Goal: Understand process/instructions

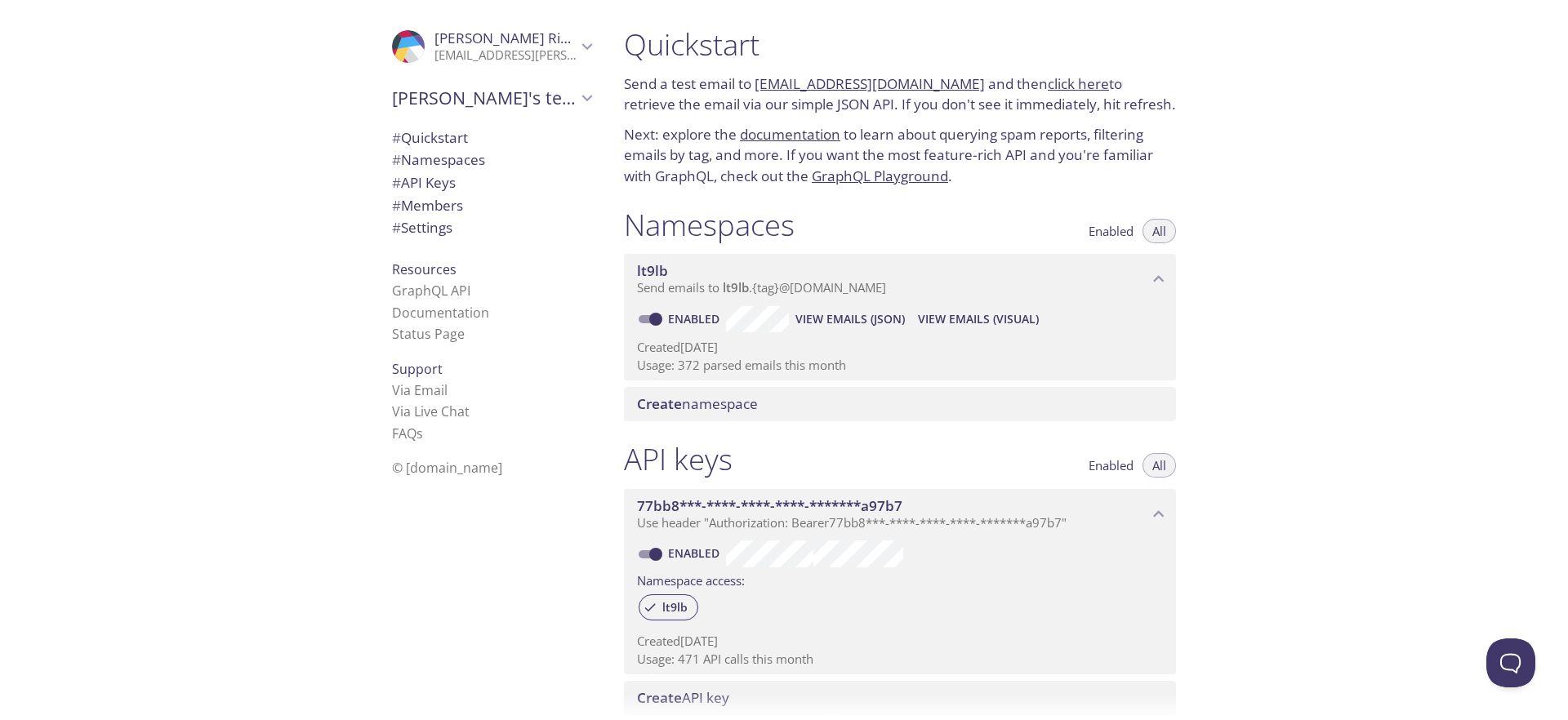
click at [1361, 286] on div "Quickstart Send a test email to [EMAIL_ADDRESS][DOMAIN_NAME] and then click her…" at bounding box center [1089, 360] width 957 height 720
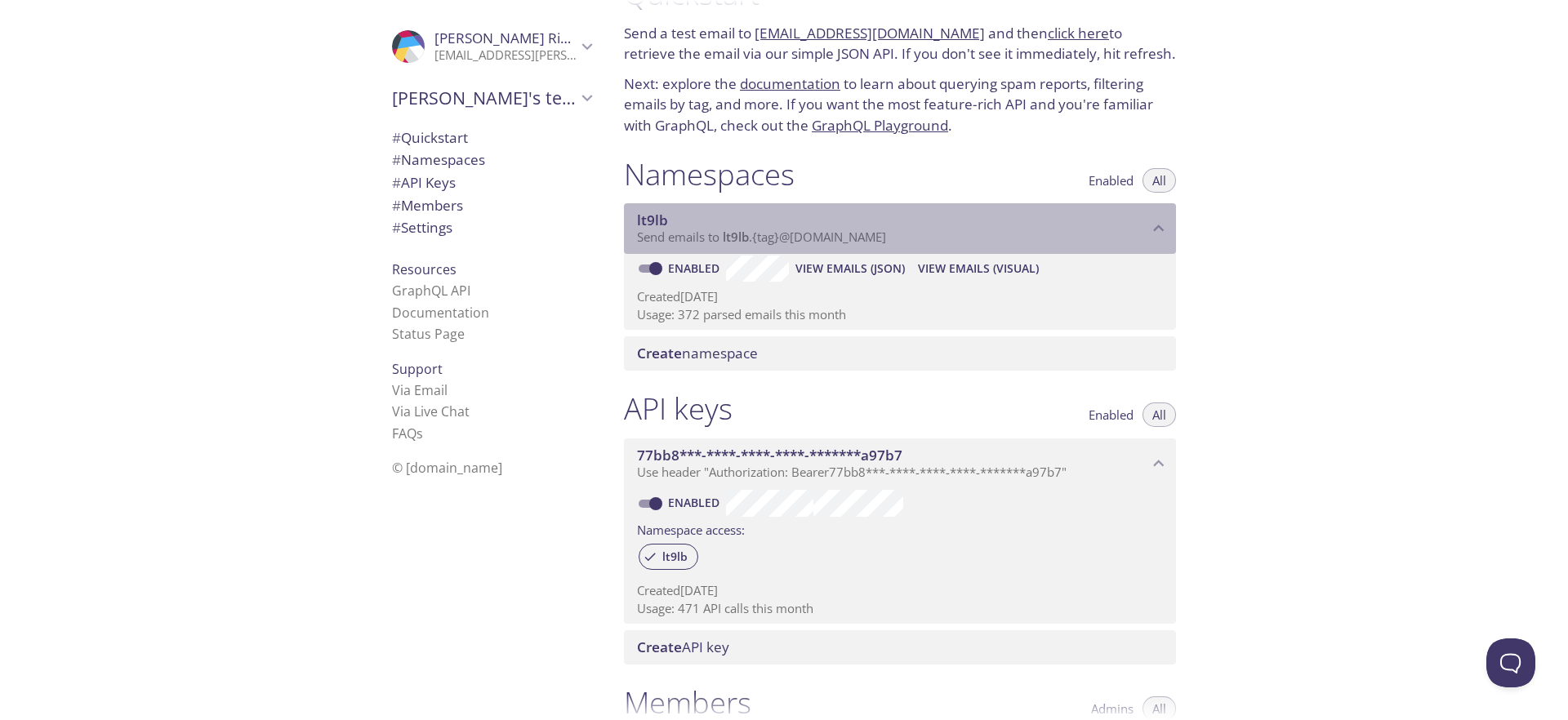
drag, startPoint x: 723, startPoint y: 241, endPoint x: 1052, endPoint y: 234, distance: 329.1
click at [1052, 234] on p "Send emails to lt9lb . {tag} @[DOMAIN_NAME]" at bounding box center [893, 237] width 511 height 16
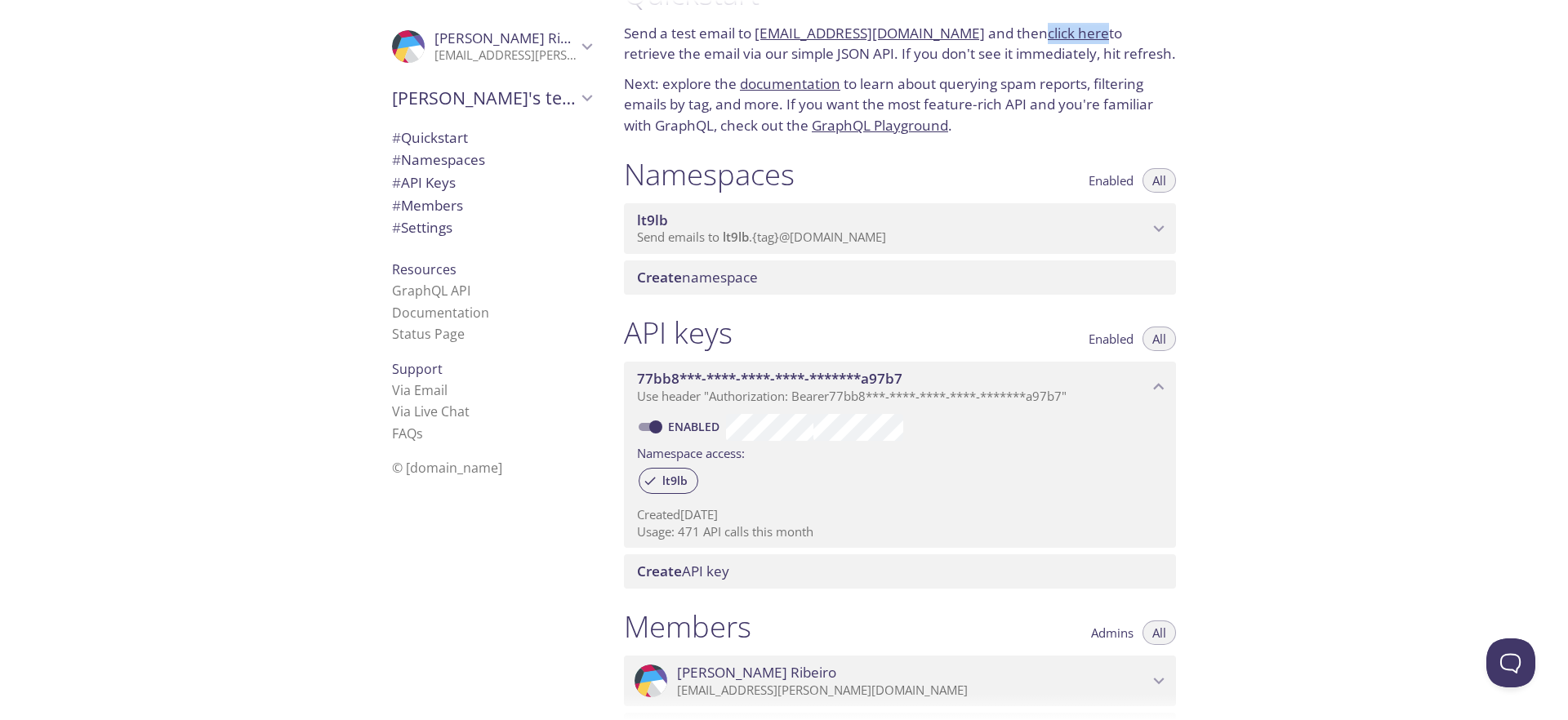
scroll to position [0, 0]
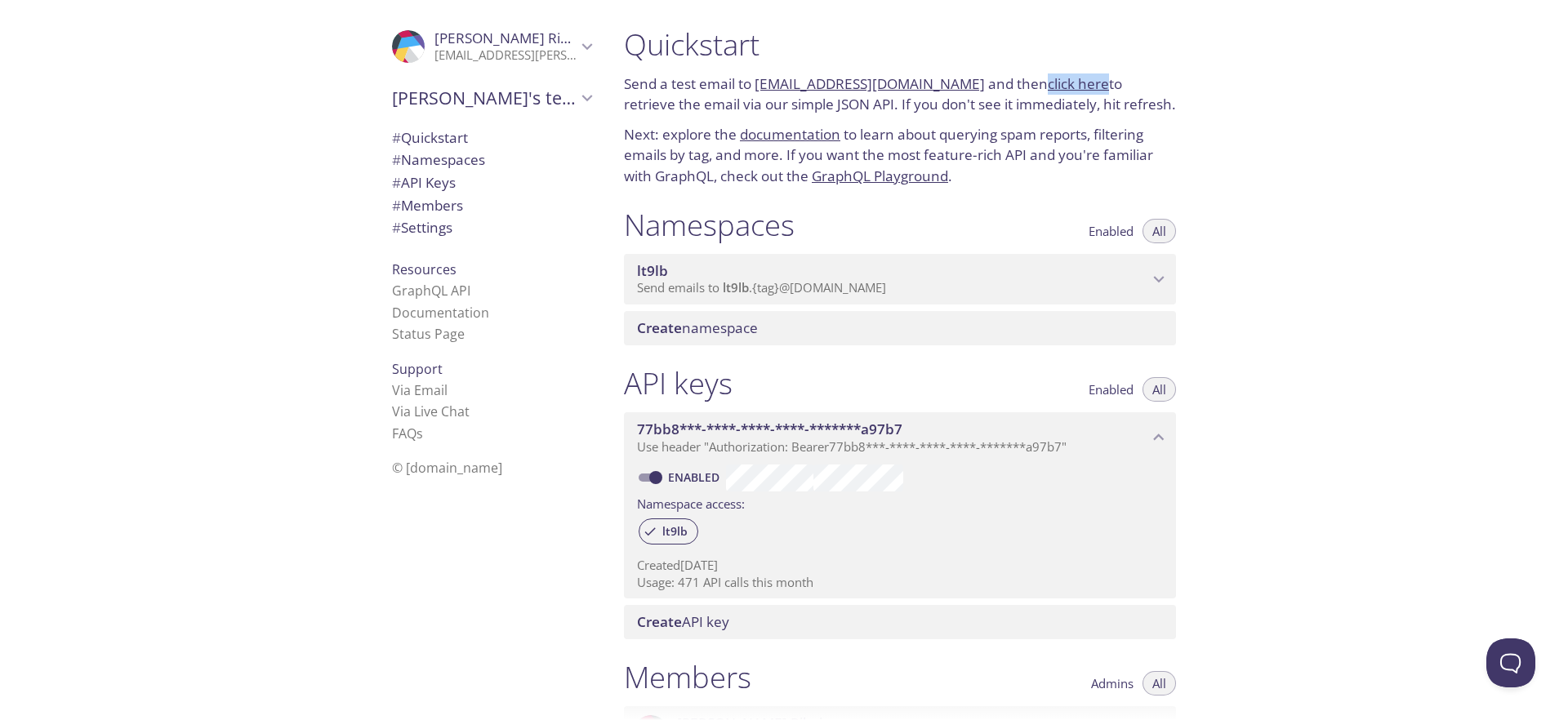
drag, startPoint x: 903, startPoint y: 288, endPoint x: 1567, endPoint y: 272, distance: 664.2
click at [1567, 272] on div "Quickstart Send a test email to [EMAIL_ADDRESS][DOMAIN_NAME] and then click her…" at bounding box center [1089, 360] width 957 height 720
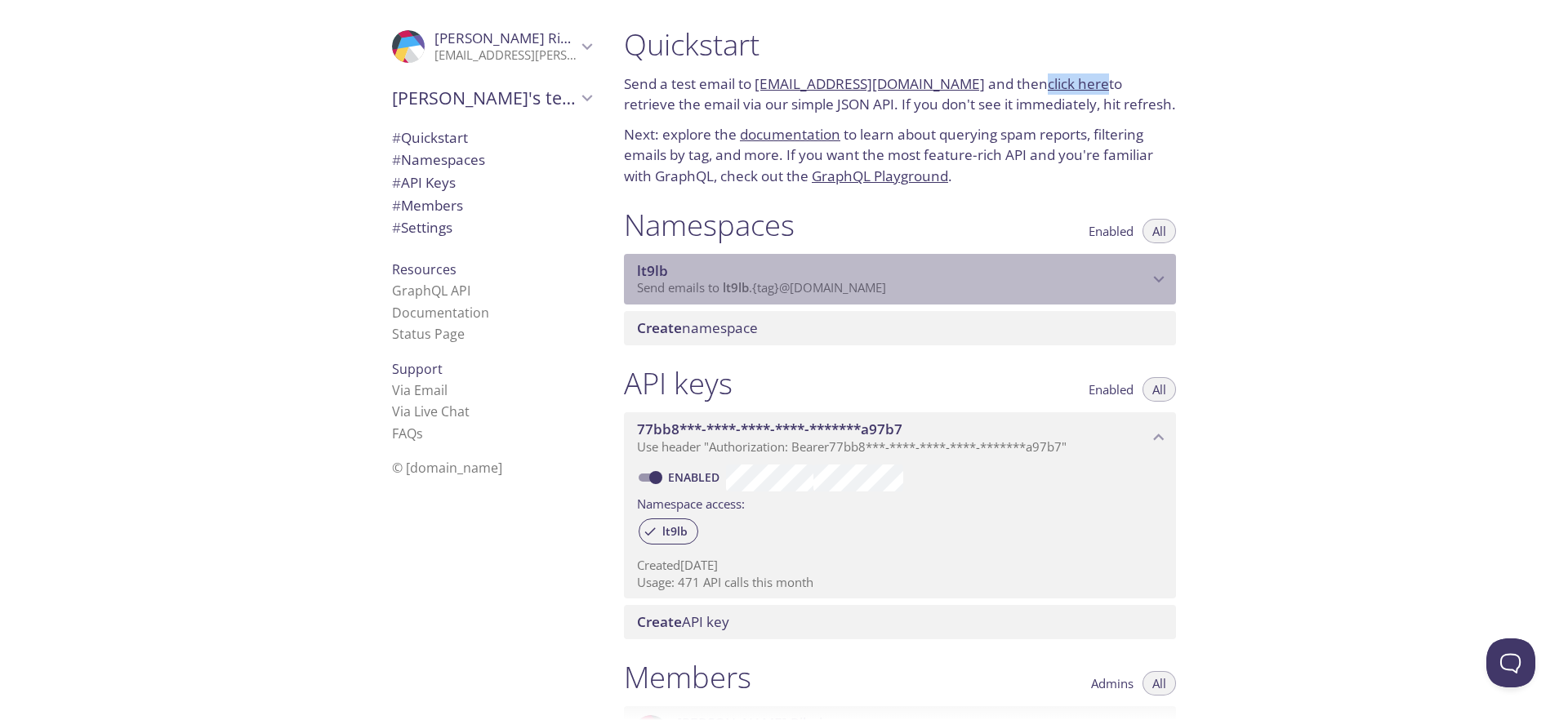
drag, startPoint x: 914, startPoint y: 290, endPoint x: 780, endPoint y: 295, distance: 134.1
click at [780, 295] on p "Send emails to lt9lb . {tag} @[DOMAIN_NAME]" at bounding box center [893, 287] width 511 height 16
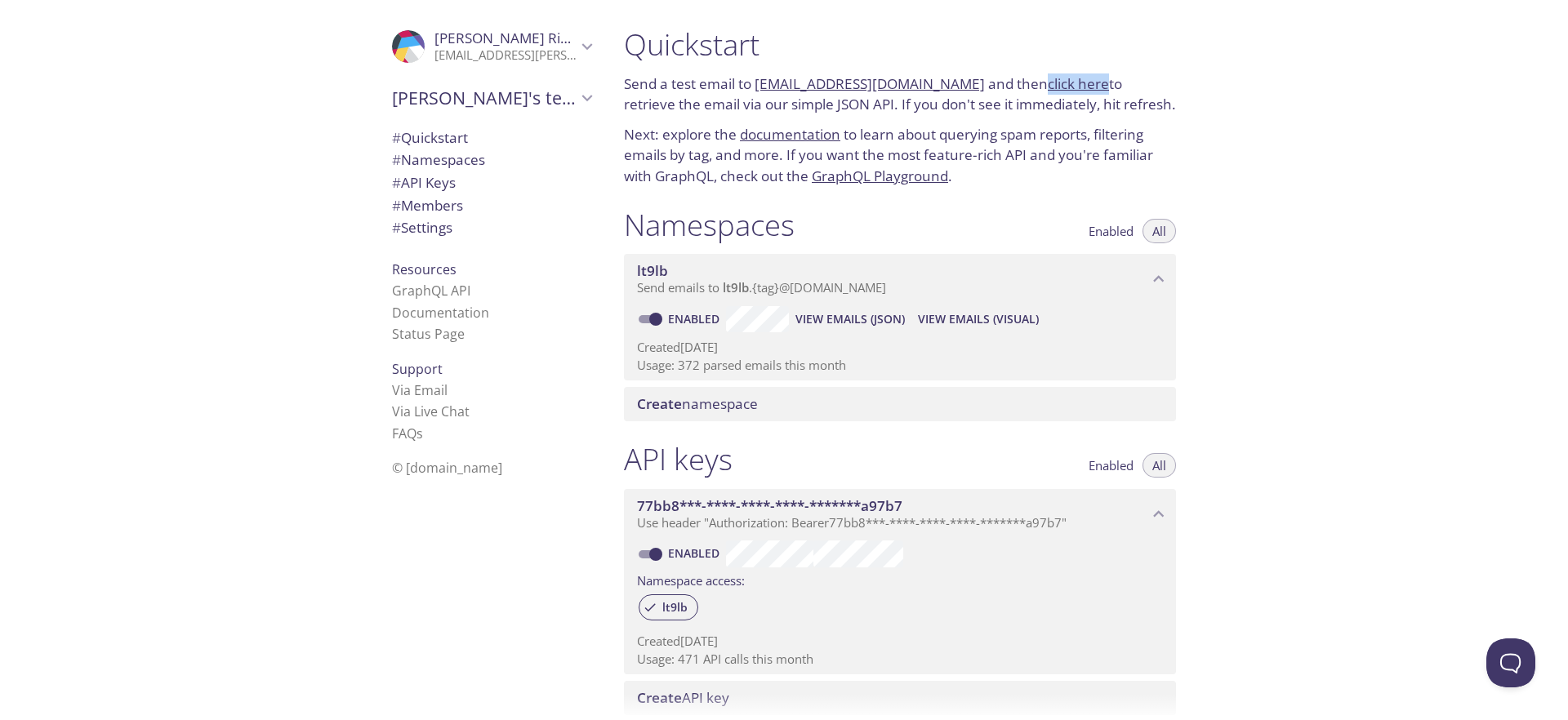
copy link "click here"
